Goal: Transaction & Acquisition: Purchase product/service

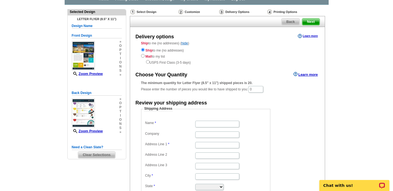
scroll to position [28, 0]
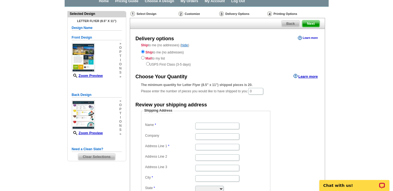
click at [314, 37] on link "Learn more" at bounding box center [308, 38] width 20 height 4
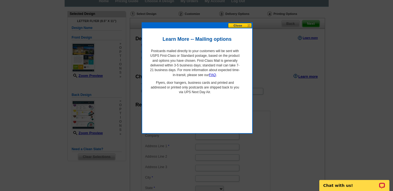
click at [241, 25] on button at bounding box center [240, 25] width 24 height 5
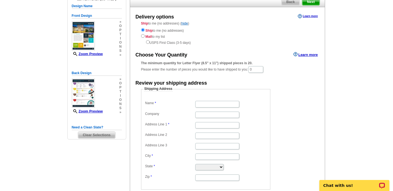
scroll to position [51, 0]
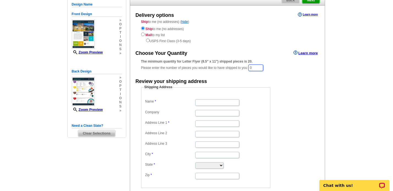
click at [258, 68] on input "0" at bounding box center [256, 67] width 15 height 7
click at [307, 52] on link "Learn more" at bounding box center [306, 52] width 24 height 4
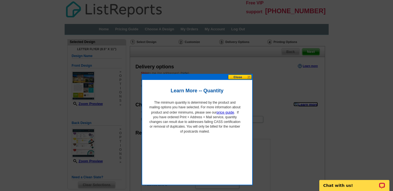
click at [238, 76] on button at bounding box center [240, 76] width 24 height 5
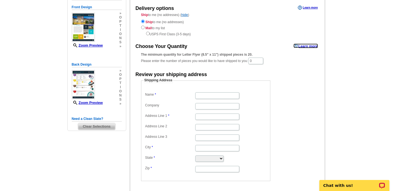
scroll to position [59, 0]
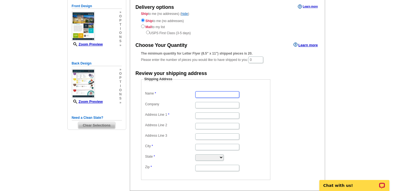
click at [213, 95] on input "Name" at bounding box center [217, 94] width 44 height 6
type input "Susan Lenaway"
type input "2356 Adler Creek, Fallbrook"
type input "Fallbrook"
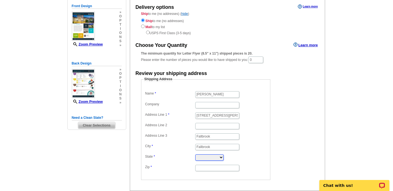
select select "CA"
type input "92028"
click at [258, 59] on input "0" at bounding box center [256, 59] width 15 height 7
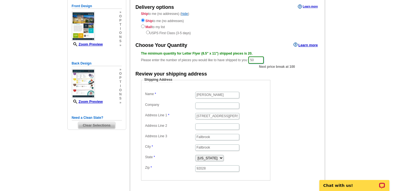
type input "50"
click at [291, 88] on form "Shipping Address Name Susan Lenaway Company Address Line 1 2356 Adler Creek, Fa…" at bounding box center [227, 128] width 173 height 103
click at [258, 64] on div "The minimum quantity for Letter Flyer (8.5" x 11") shipped pieces is 20. Please…" at bounding box center [227, 57] width 173 height 13
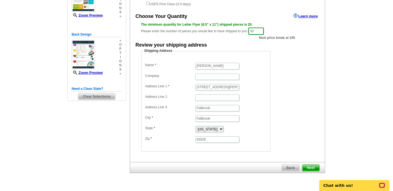
scroll to position [103, 0]
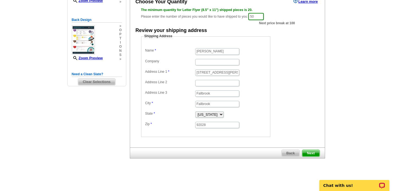
click at [311, 153] on span "Next" at bounding box center [311, 153] width 17 height 7
